Goal: Task Accomplishment & Management: Manage account settings

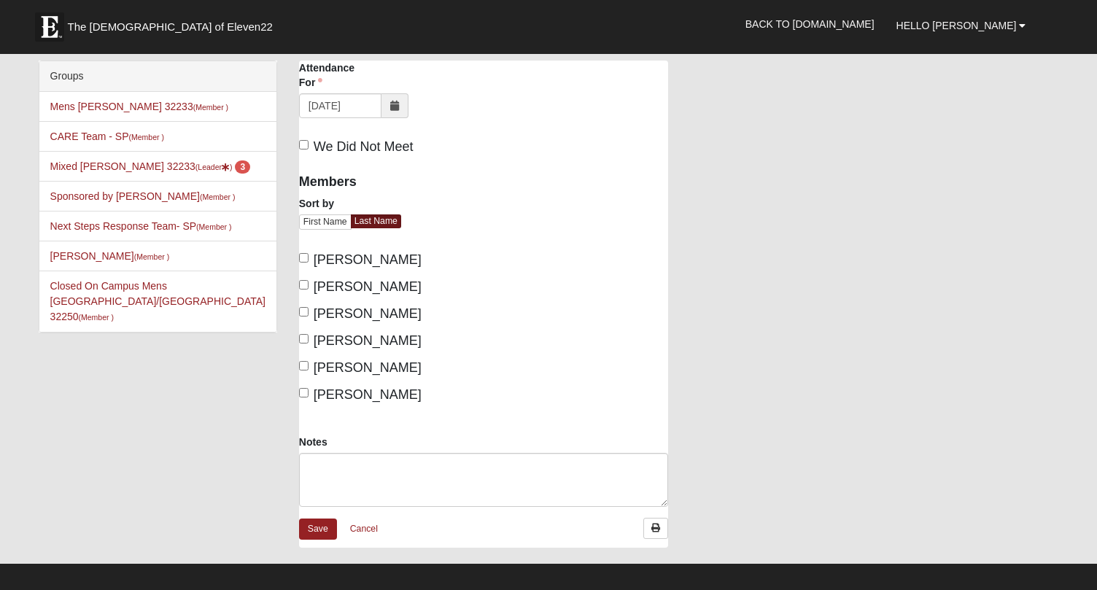
click at [306, 261] on input "[PERSON_NAME]" at bounding box center [303, 257] width 9 height 9
checkbox input "true"
click at [309, 368] on label "Gilbert, Mary" at bounding box center [360, 368] width 123 height 20
click at [309, 368] on input "Gilbert, Mary" at bounding box center [303, 365] width 9 height 9
checkbox input "true"
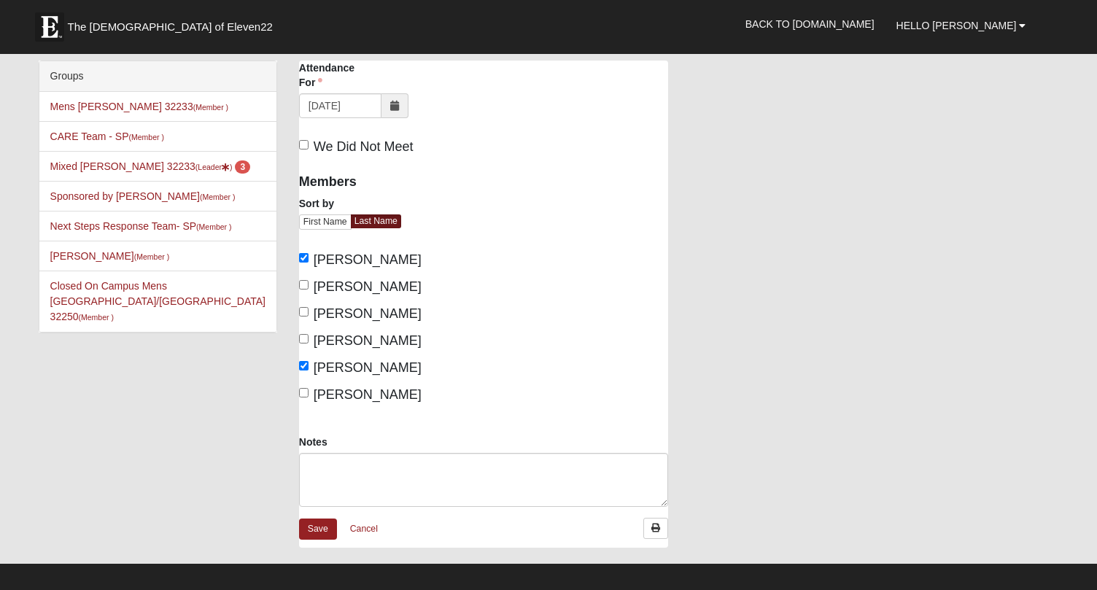
click at [304, 395] on input "Lammie, John" at bounding box center [303, 392] width 9 height 9
checkbox input "true"
click at [317, 529] on link "Save" at bounding box center [318, 529] width 38 height 21
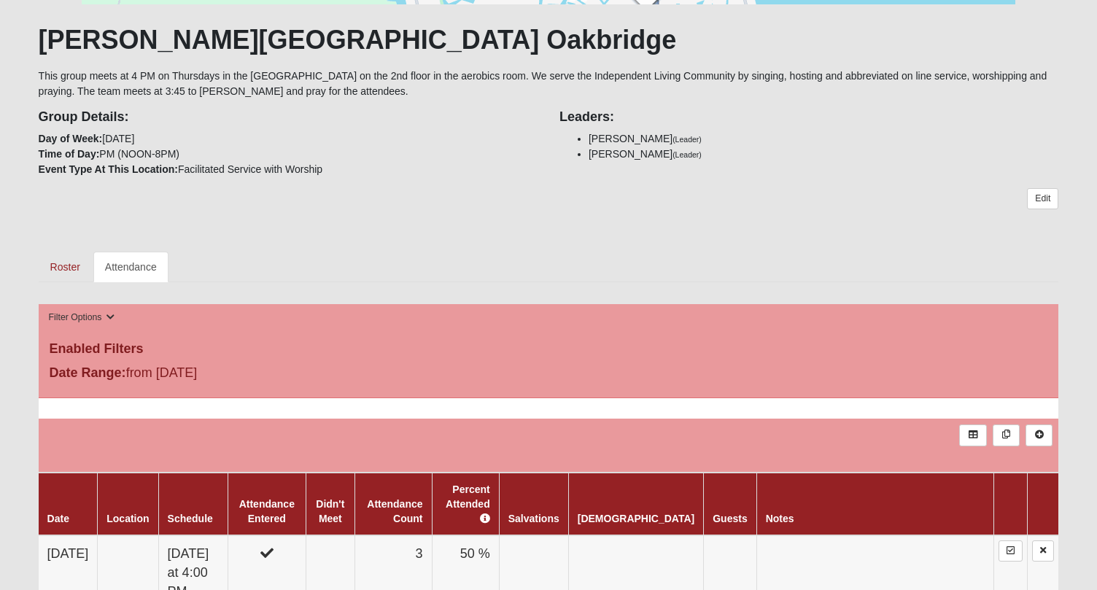
scroll to position [258, 0]
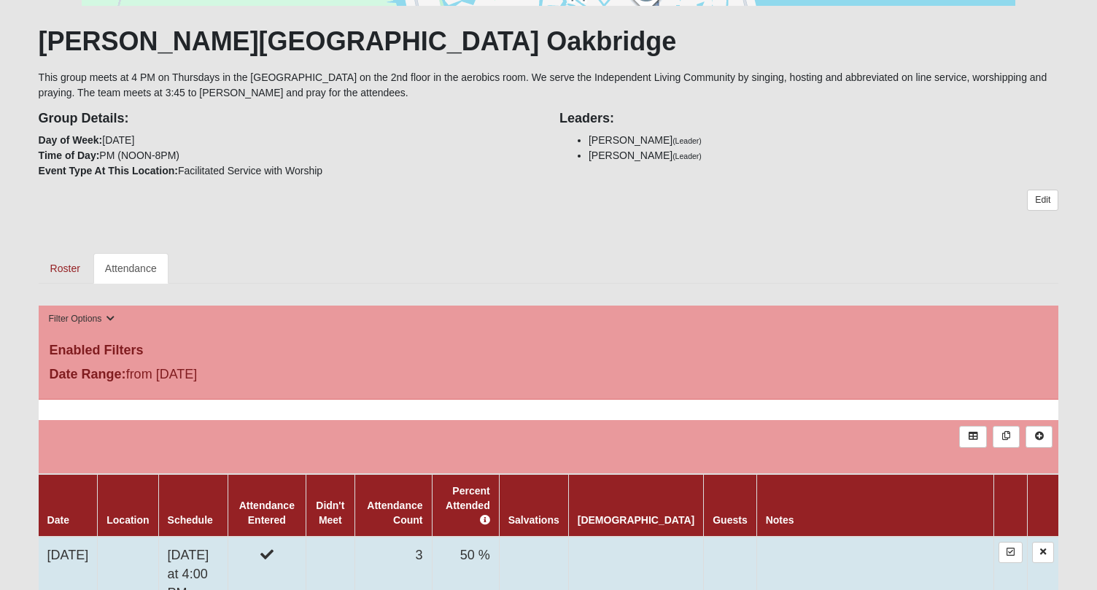
click at [88, 554] on td "[DATE]" at bounding box center [68, 574] width 59 height 75
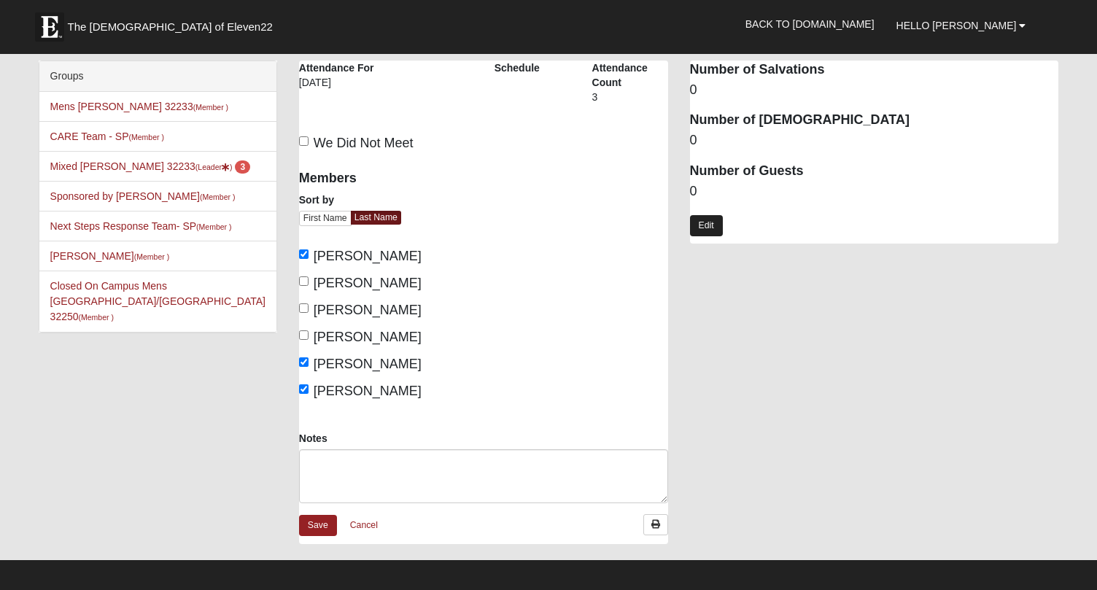
click at [714, 223] on link "Edit" at bounding box center [706, 225] width 33 height 21
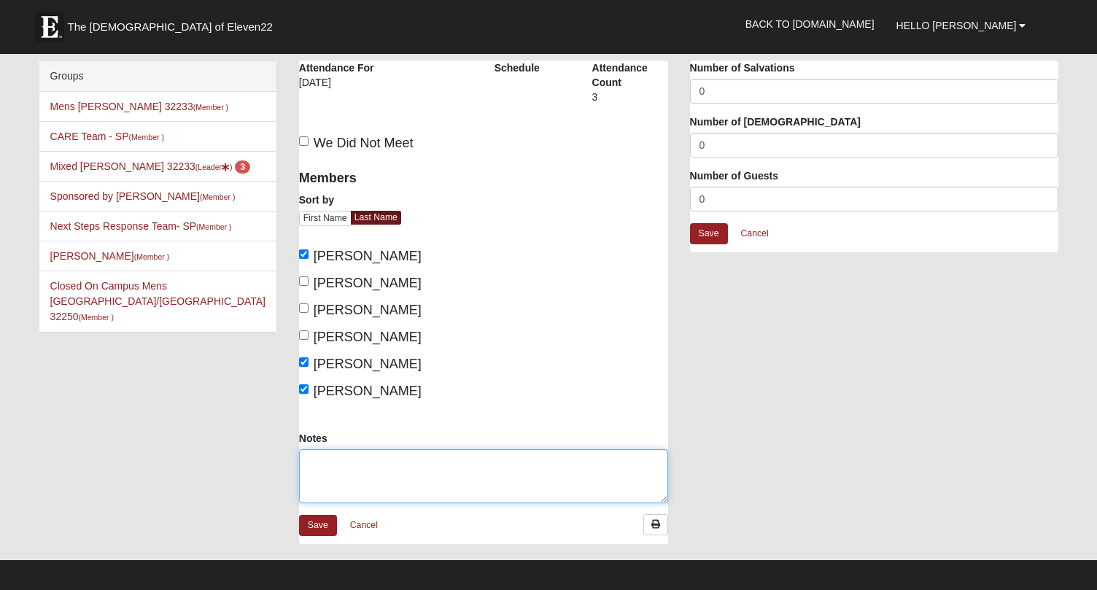
click at [323, 483] on textarea "Notes" at bounding box center [483, 476] width 369 height 54
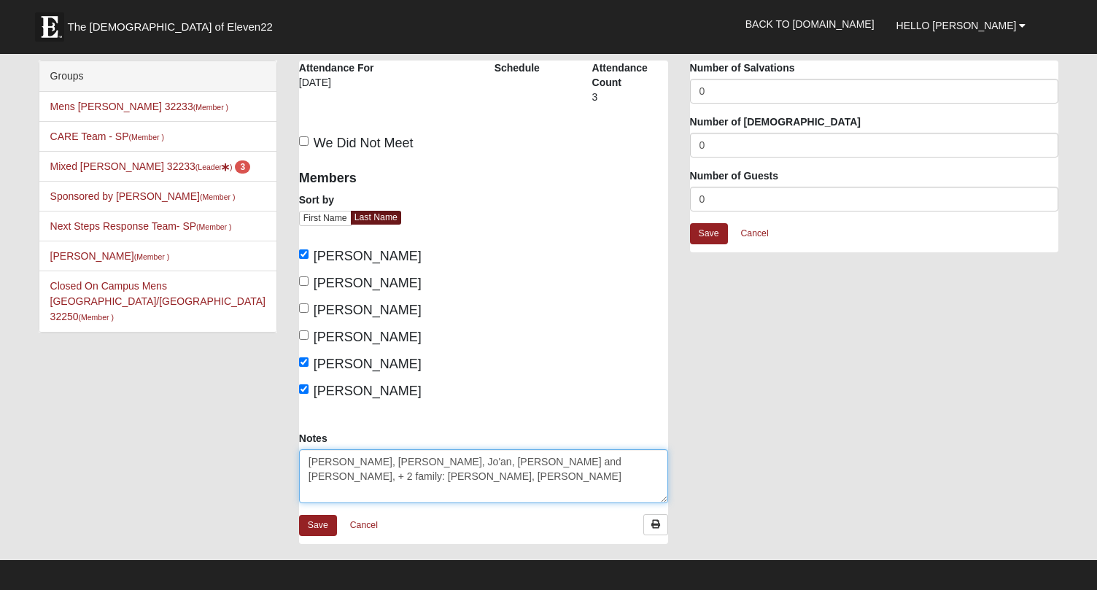
type textarea "Agnes, Monica, Jo'an, Sid and Lynette, + 2 family: Ron, Sean"
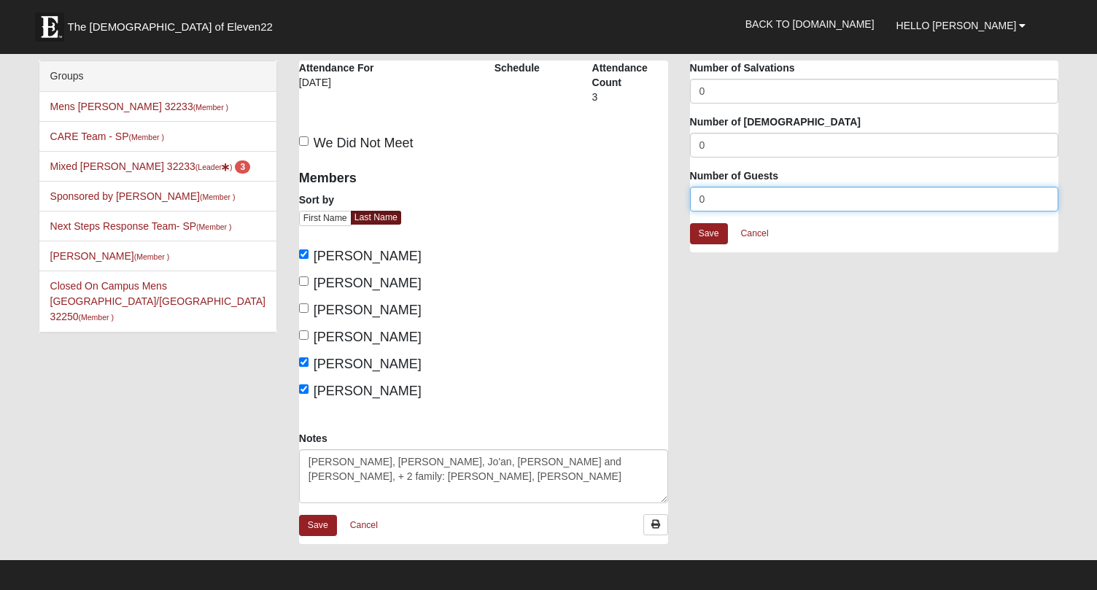
click at [735, 206] on input "0" at bounding box center [874, 199] width 369 height 25
type input "7"
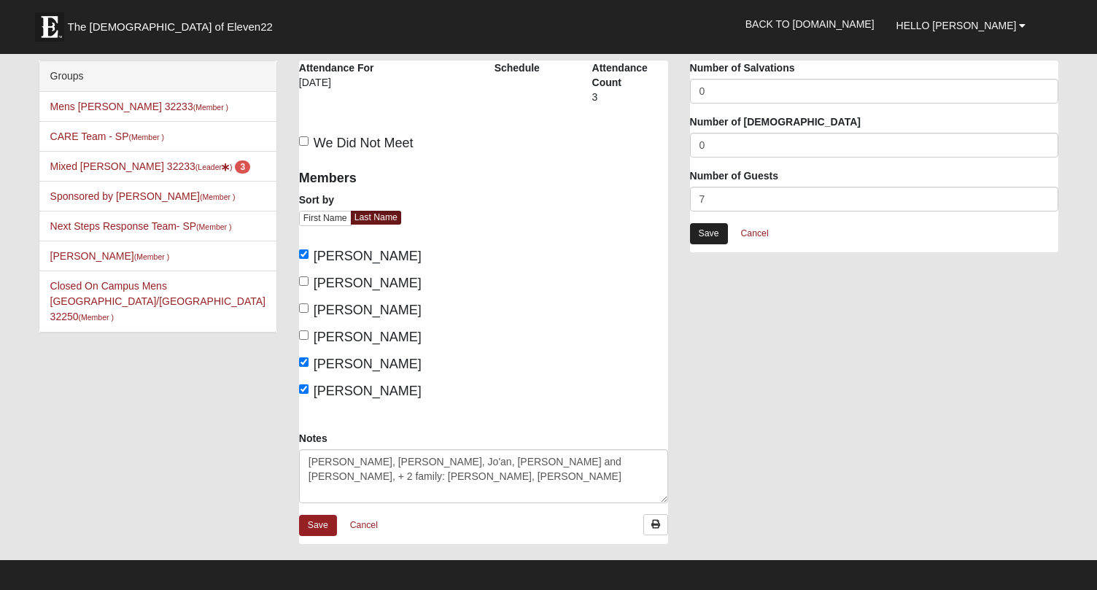
click at [701, 238] on link "Save" at bounding box center [709, 233] width 38 height 21
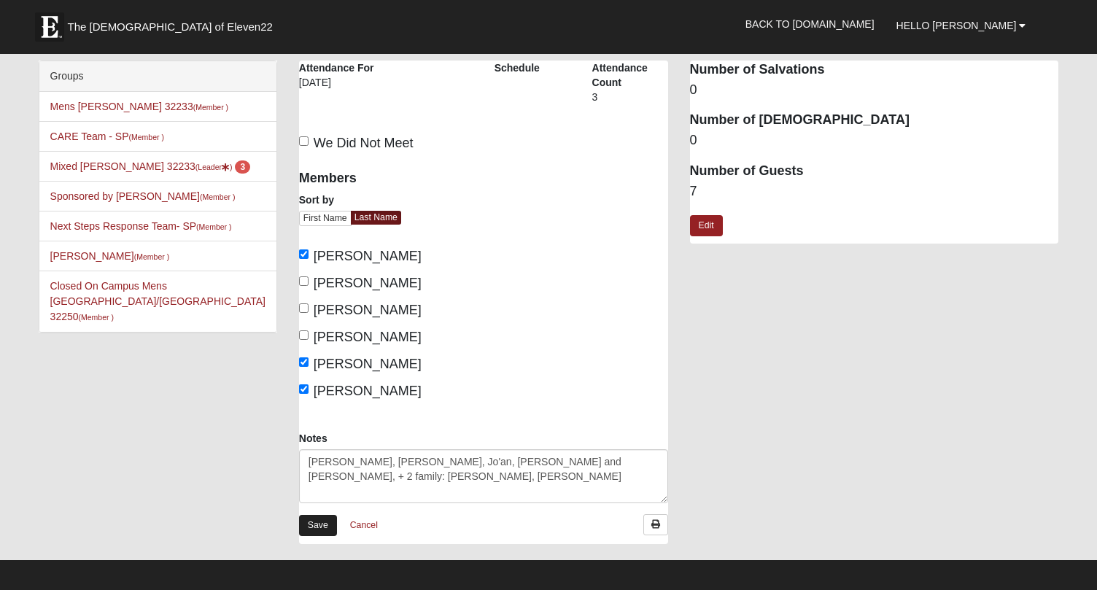
click at [317, 521] on link "Save" at bounding box center [318, 525] width 38 height 21
